Goal: Use online tool/utility: Utilize a website feature to perform a specific function

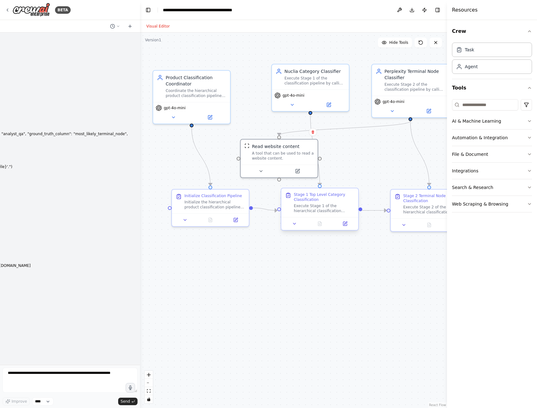
scroll to position [1559, 0]
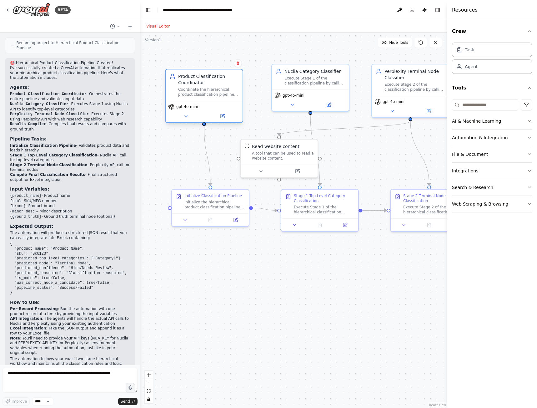
drag, startPoint x: 184, startPoint y: 93, endPoint x: 197, endPoint y: 93, distance: 13.1
click at [197, 93] on div "Coordinate the hierarchical product classification pipeline by processing produ…" at bounding box center [208, 92] width 61 height 10
click at [210, 92] on div "Coordinate the hierarchical product classification pipeline by processing produ…" at bounding box center [208, 92] width 61 height 10
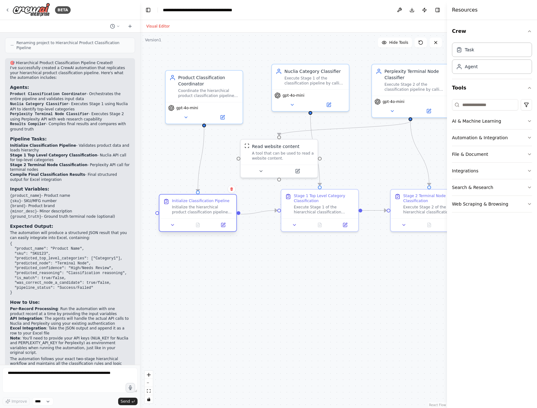
drag, startPoint x: 207, startPoint y: 204, endPoint x: 193, endPoint y: 209, distance: 14.9
click at [193, 209] on div "Initialize the hierarchical product classification pipeline for the given produ…" at bounding box center [202, 209] width 61 height 10
click at [414, 79] on div "Perplexity Terminal Node Classifier" at bounding box center [414, 73] width 61 height 13
click at [392, 114] on div "gpt-4o-mini" at bounding box center [410, 105] width 77 height 22
click at [391, 108] on icon at bounding box center [392, 109] width 5 height 5
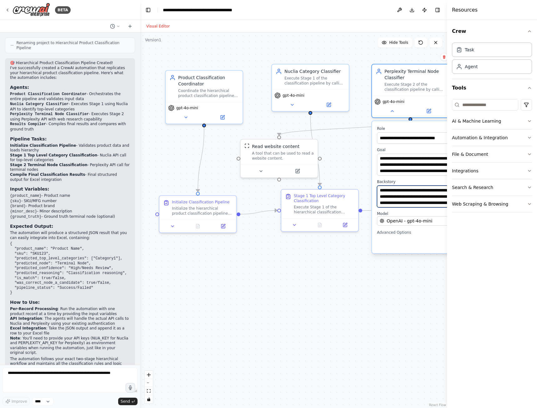
click at [401, 199] on textarea "**********" at bounding box center [434, 196] width 114 height 22
click at [259, 173] on div at bounding box center [279, 169] width 77 height 13
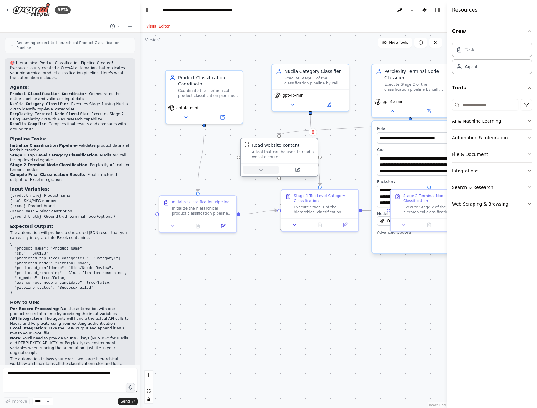
click at [262, 172] on button at bounding box center [260, 170] width 35 height 8
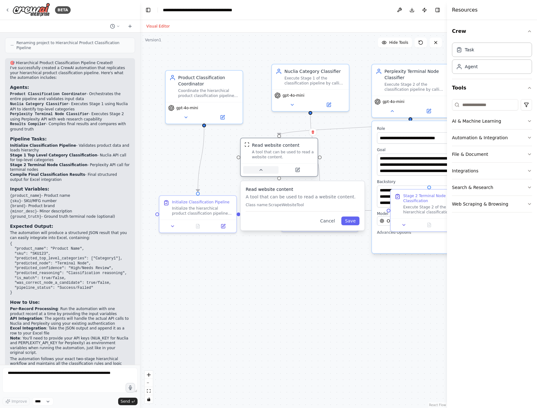
click at [257, 170] on button at bounding box center [260, 170] width 35 height 8
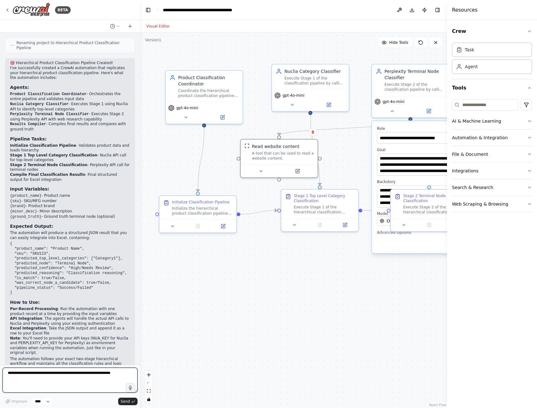
click at [68, 379] on textarea at bounding box center [70, 379] width 135 height 25
type textarea "*"
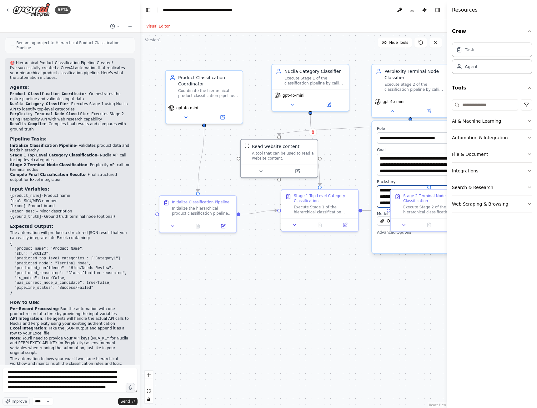
click at [384, 194] on textarea "**********" at bounding box center [434, 196] width 114 height 22
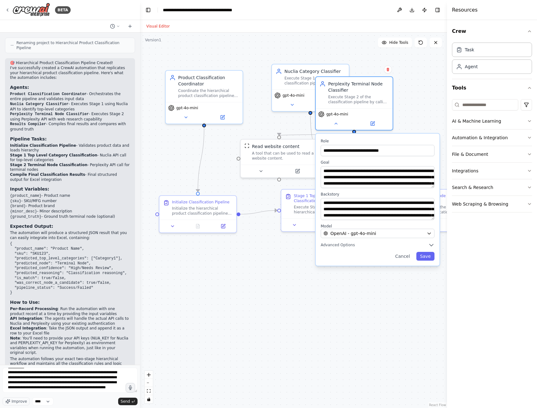
drag, startPoint x: 406, startPoint y: 124, endPoint x: 349, endPoint y: 135, distance: 57.9
click at [349, 135] on div "**********" at bounding box center [378, 199] width 124 height 132
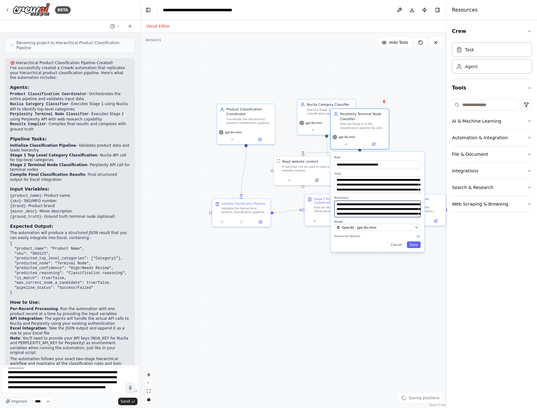
click at [379, 208] on textarea "**********" at bounding box center [377, 208] width 86 height 17
click at [102, 386] on textarea "**********" at bounding box center [70, 379] width 135 height 25
click at [113, 385] on textarea "**********" at bounding box center [70, 379] width 135 height 25
click at [66, 390] on textarea "**********" at bounding box center [70, 379] width 135 height 25
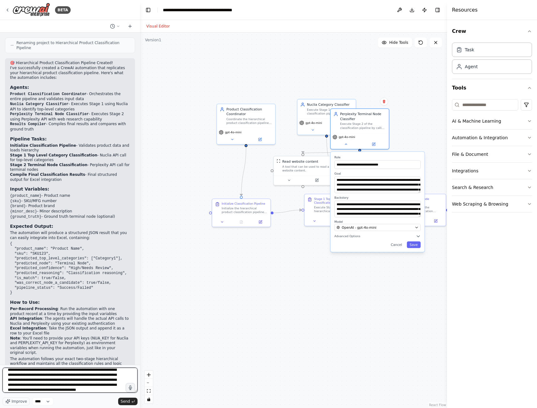
scroll to position [23, 0]
type textarea "**********"
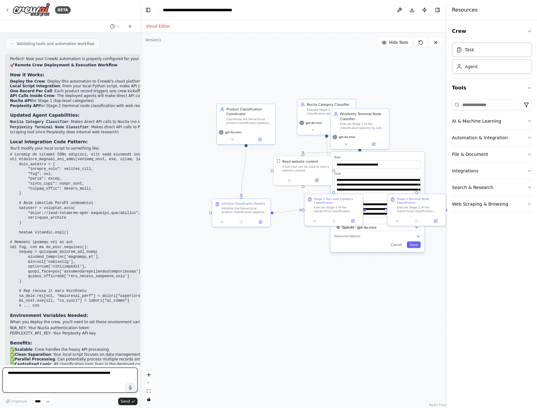
scroll to position [2075, 0]
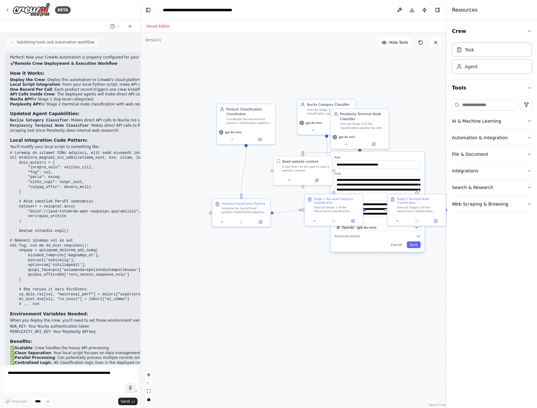
click at [420, 44] on icon at bounding box center [420, 42] width 5 height 5
click at [411, 9] on button "Download" at bounding box center [412, 9] width 10 height 11
click at [223, 177] on div ".deletable-edge-delete-btn { width: 20px; height: 20px; border: 0px solid #ffff…" at bounding box center [293, 220] width 307 height 375
click at [439, 11] on button "Toggle Right Sidebar" at bounding box center [437, 10] width 9 height 9
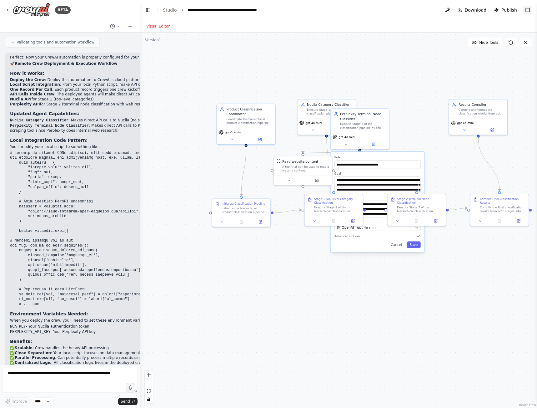
click at [529, 10] on button "Toggle Right Sidebar" at bounding box center [527, 10] width 9 height 9
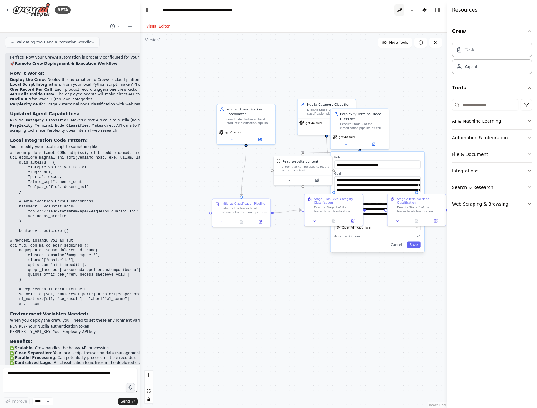
click at [404, 9] on button at bounding box center [399, 9] width 10 height 11
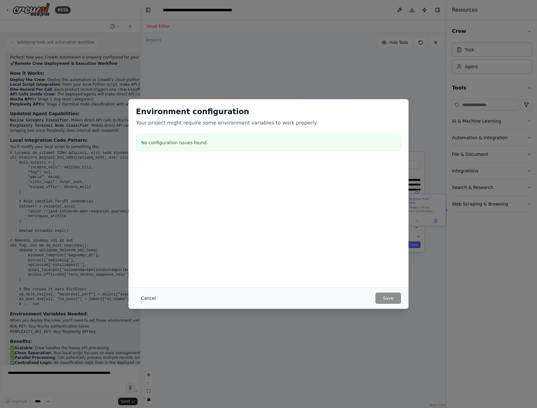
click at [147, 299] on button "Cancel" at bounding box center [148, 297] width 25 height 11
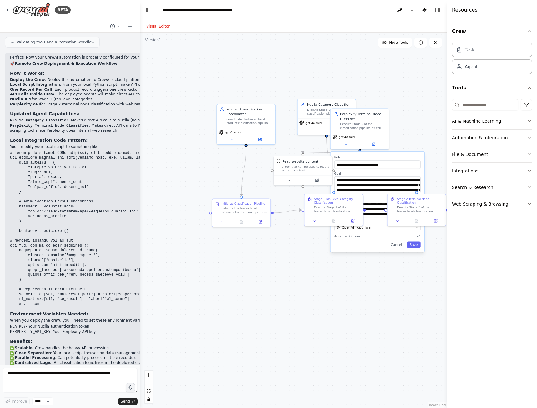
click at [491, 120] on button "AI & Machine Learning" at bounding box center [492, 121] width 80 height 16
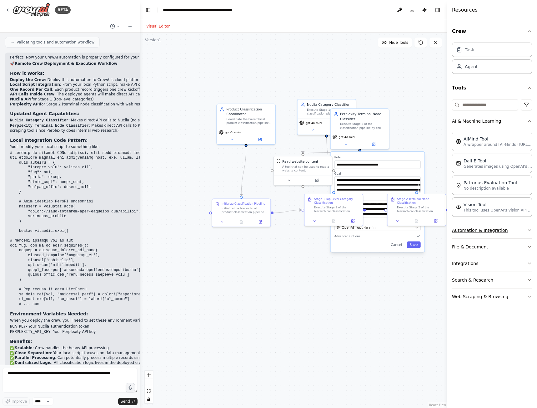
click at [527, 228] on icon "button" at bounding box center [529, 230] width 5 height 5
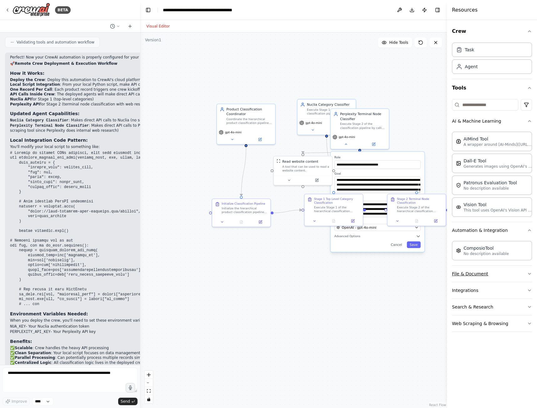
click at [526, 269] on button "File & Document" at bounding box center [492, 273] width 80 height 16
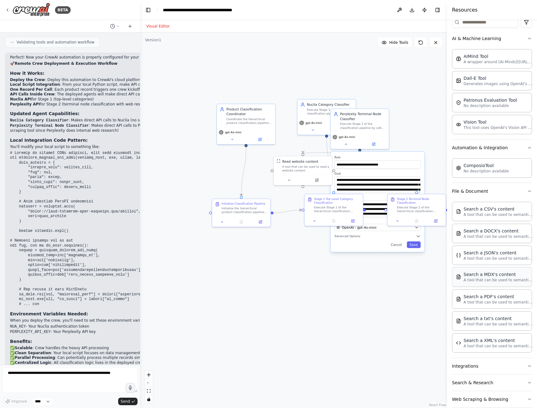
scroll to position [92, 0]
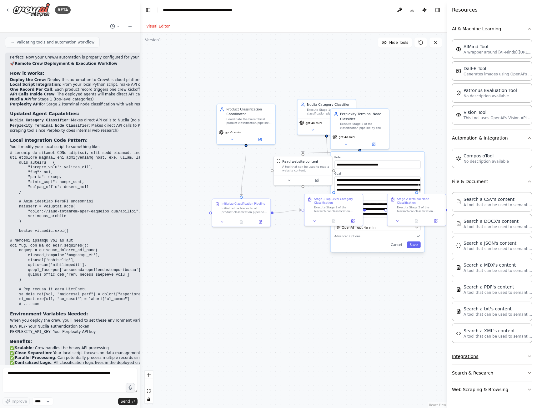
click at [500, 354] on button "Integrations" at bounding box center [492, 356] width 80 height 16
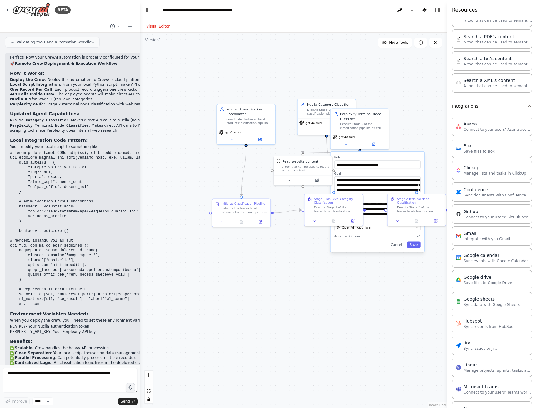
scroll to position [513, 0]
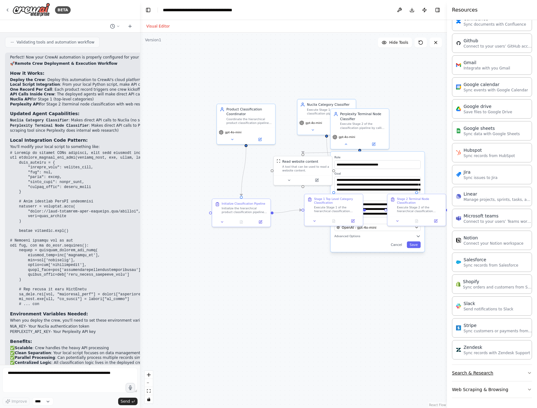
click at [495, 373] on button "Search & Research" at bounding box center [492, 372] width 80 height 16
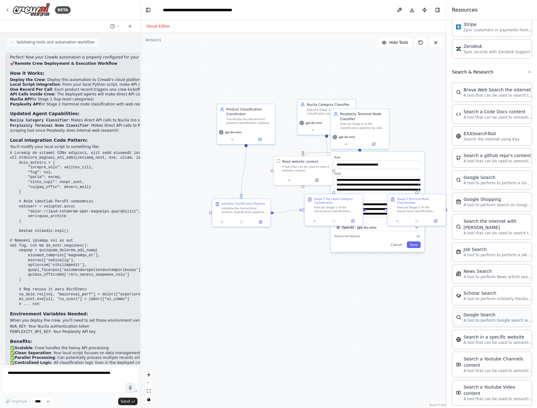
scroll to position [831, 0]
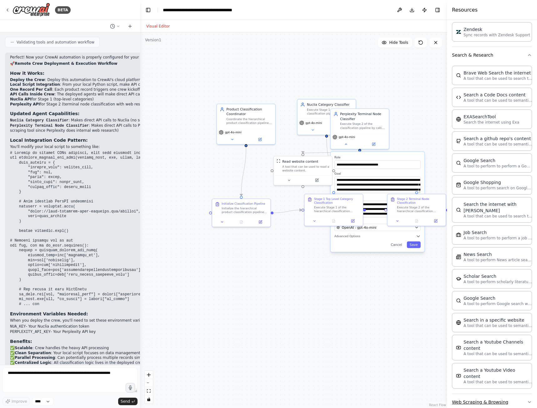
click at [498, 394] on button "Web Scraping & Browsing" at bounding box center [492, 402] width 80 height 16
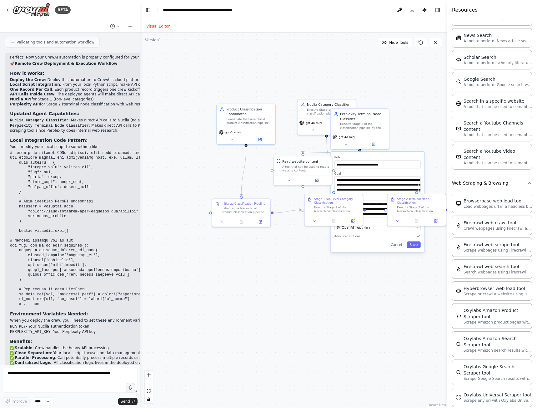
scroll to position [1161, 0]
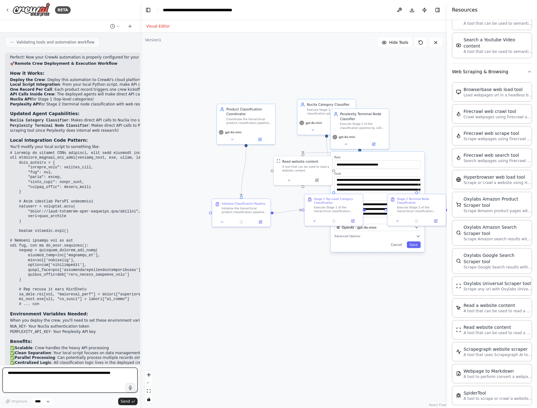
click at [65, 384] on textarea at bounding box center [70, 379] width 135 height 25
type textarea "**********"
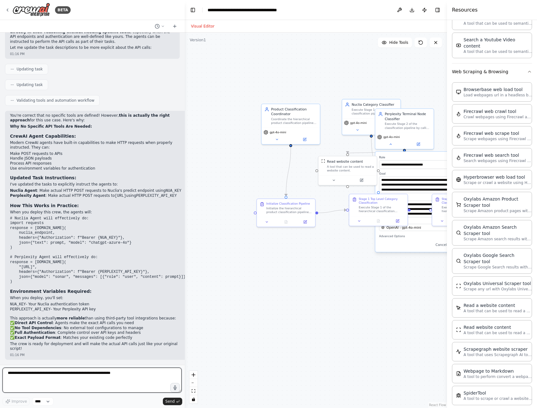
scroll to position [2461, 0]
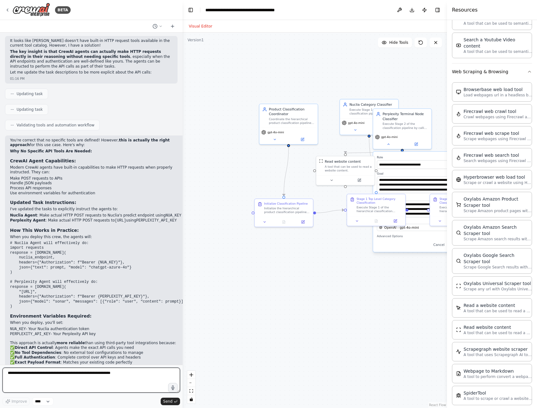
drag, startPoint x: 140, startPoint y: 208, endPoint x: 183, endPoint y: 202, distance: 43.2
click at [183, 202] on div "BETA import os import ssl import certifi import json import time import request…" at bounding box center [268, 204] width 537 height 408
click at [181, 194] on div "BETA import os import ssl import certifi import json import time import request…" at bounding box center [268, 204] width 537 height 408
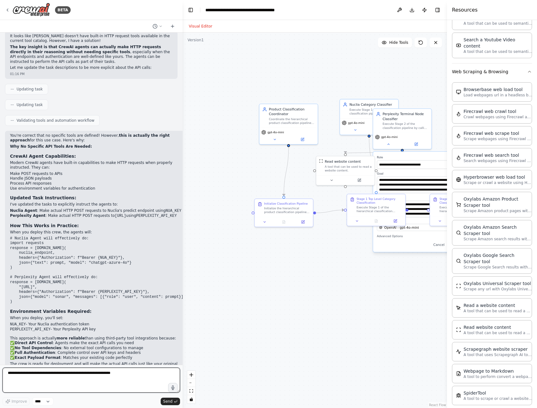
scroll to position [2461, 0]
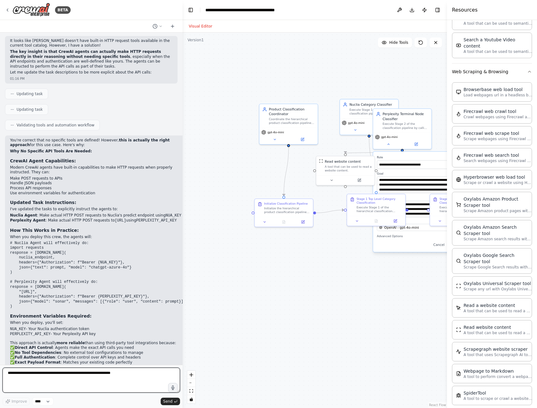
drag, startPoint x: 179, startPoint y: 192, endPoint x: 183, endPoint y: 190, distance: 4.3
click at [183, 190] on div "BETA import os import ssl import certifi import json import time import request…" at bounding box center [268, 204] width 537 height 408
drag, startPoint x: 182, startPoint y: 192, endPoint x: 193, endPoint y: 196, distance: 11.5
click at [184, 197] on div "BETA import os import ssl import certifi import json import time import request…" at bounding box center [268, 204] width 537 height 408
